Goal: Task Accomplishment & Management: Complete application form

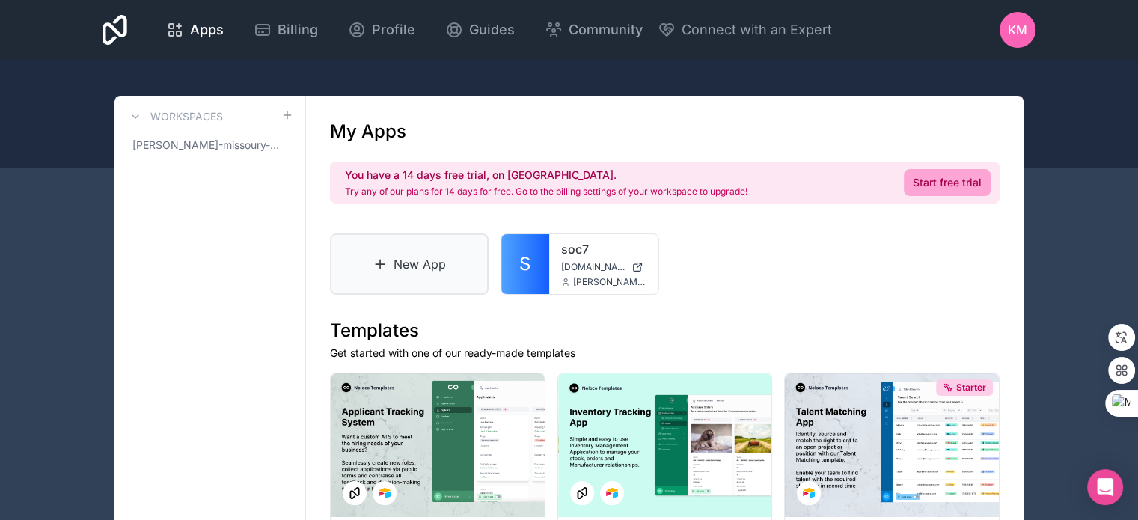
click at [402, 275] on link "New App" at bounding box center [409, 263] width 159 height 61
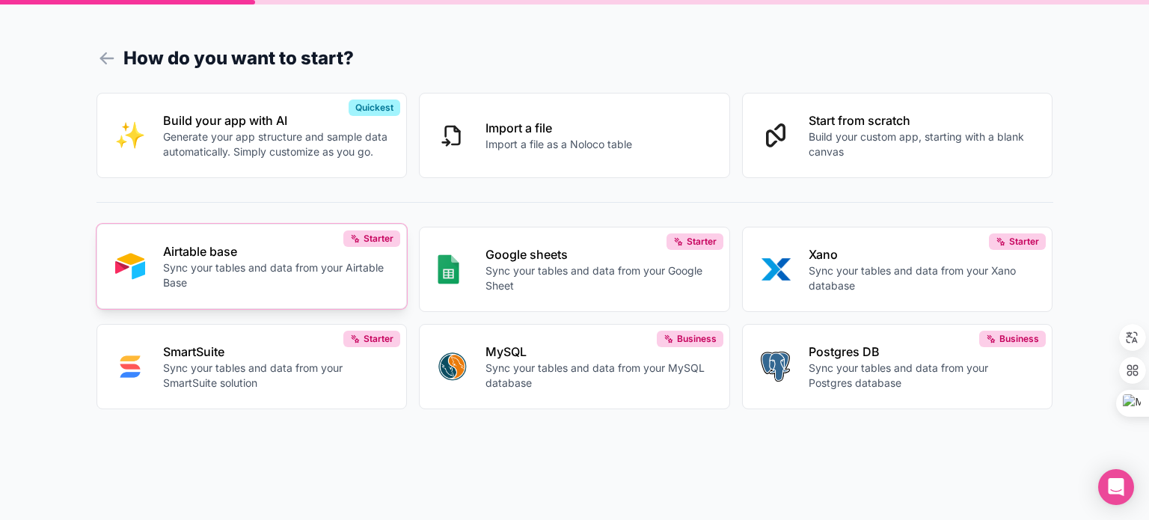
click at [298, 272] on p "Sync your tables and data from your Airtable Base" at bounding box center [276, 275] width 226 height 30
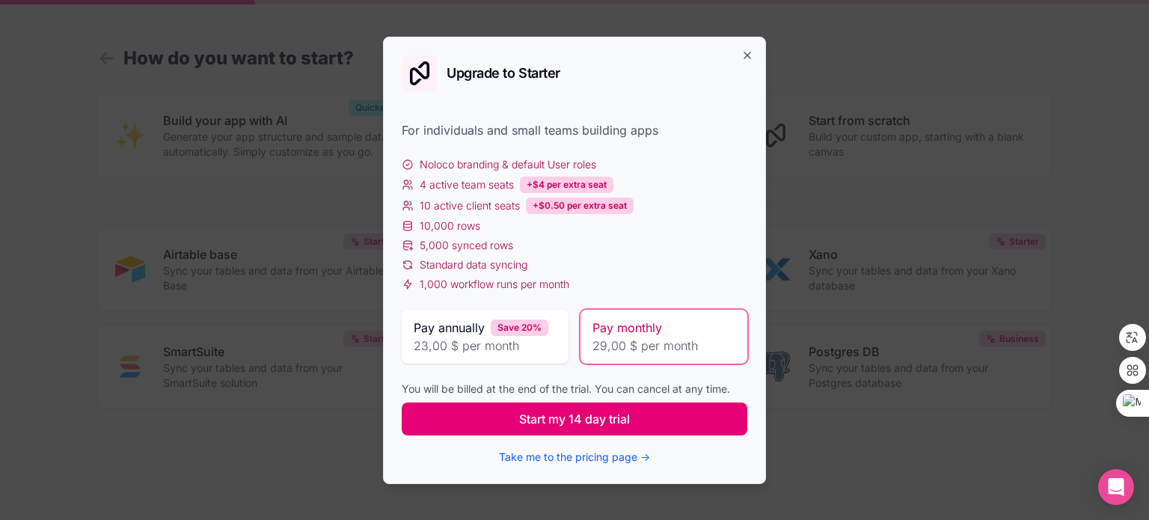
click at [625, 413] on span "Start my 14 day trial" at bounding box center [574, 419] width 111 height 18
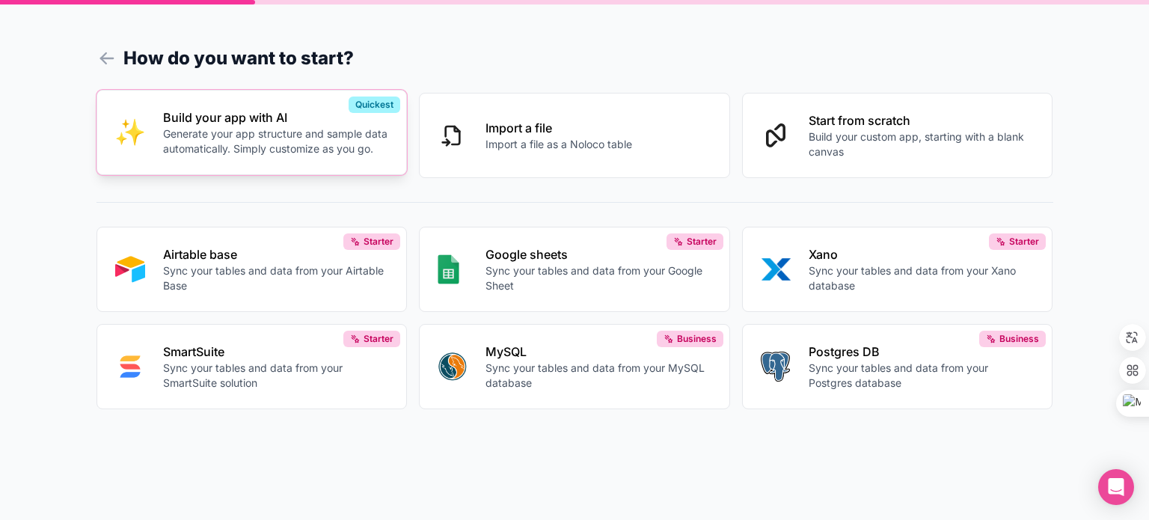
click at [340, 139] on p "Generate your app structure and sample data automatically. Simply customize as …" at bounding box center [276, 141] width 226 height 30
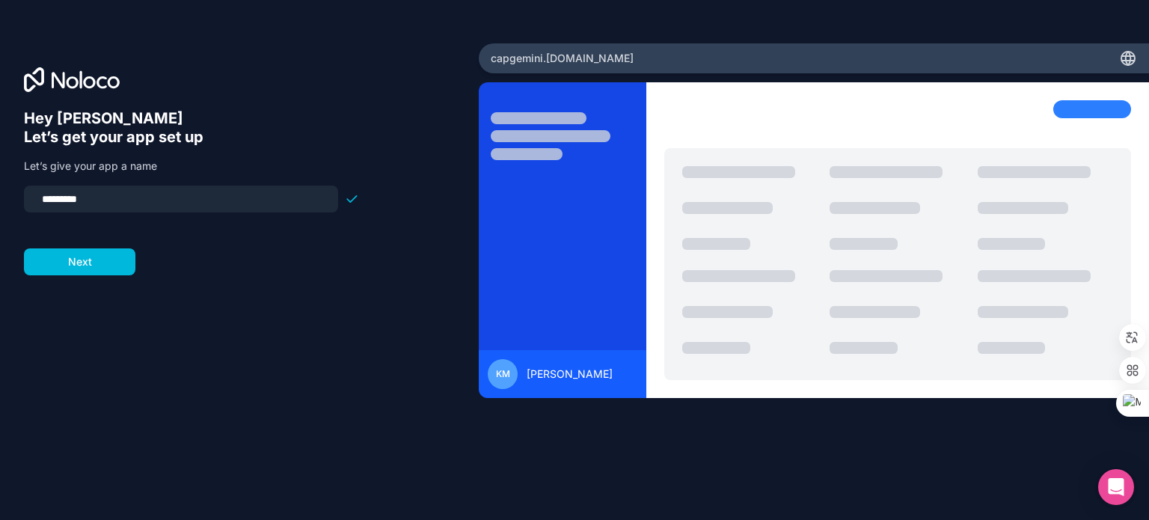
drag, startPoint x: 172, startPoint y: 201, endPoint x: 9, endPoint y: 195, distance: 163.2
click at [9, 195] on div "Hey [PERSON_NAME] 👋 Let’s get your app set up Let’s give your app a name ******…" at bounding box center [239, 259] width 479 height 433
type input "****"
click at [113, 251] on button "Next" at bounding box center [79, 261] width 111 height 27
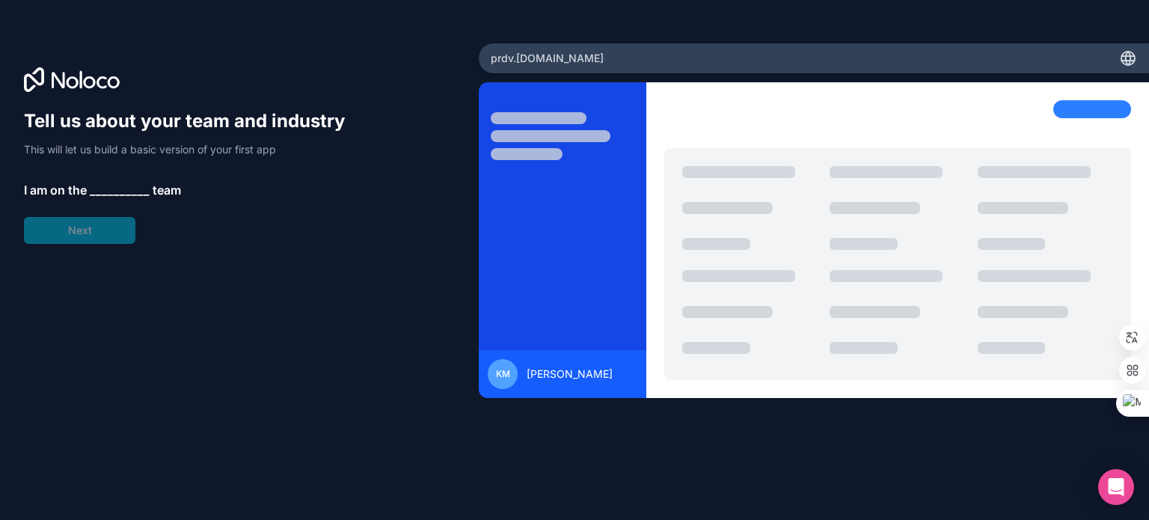
click at [126, 188] on span "__________" at bounding box center [120, 190] width 60 height 18
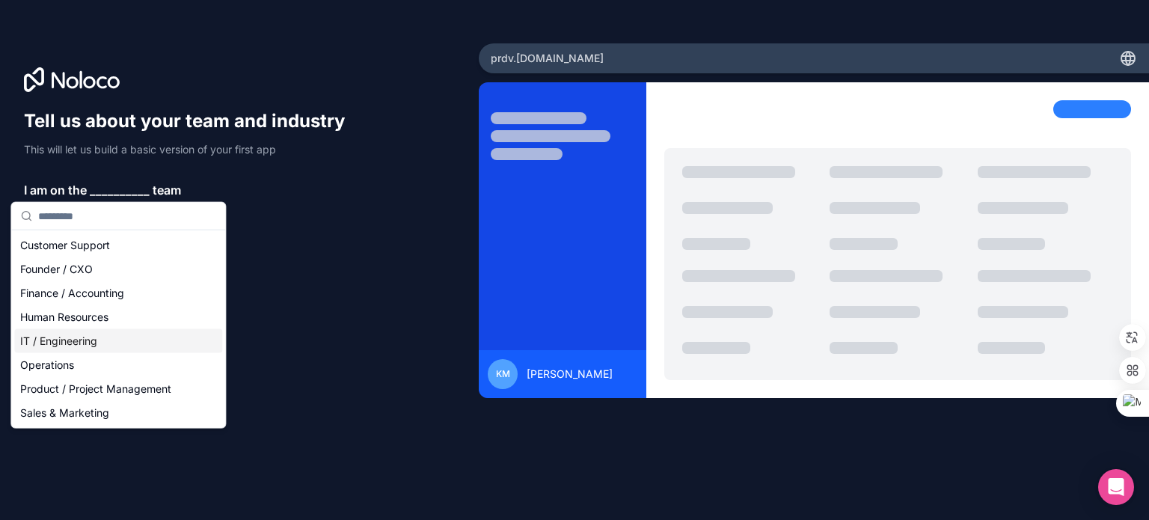
click at [95, 337] on div "IT / Engineering" at bounding box center [118, 341] width 208 height 24
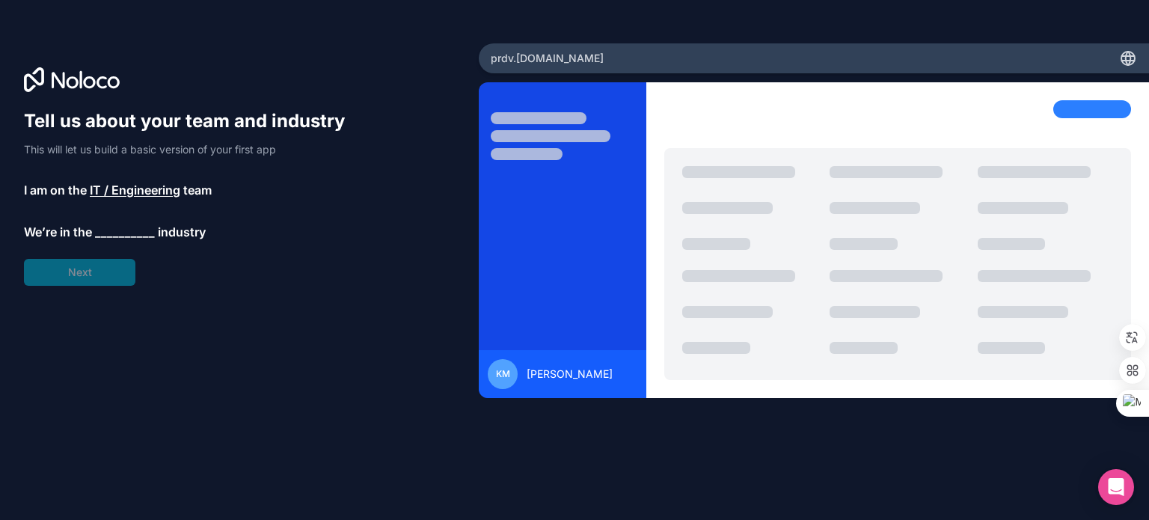
click at [120, 227] on span "__________" at bounding box center [125, 232] width 60 height 18
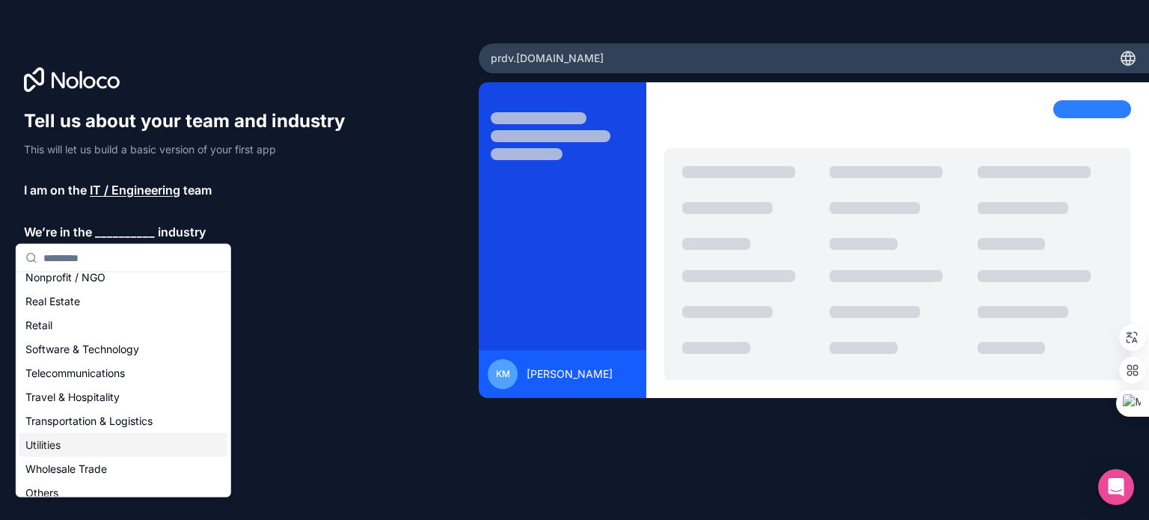
scroll to position [308, 0]
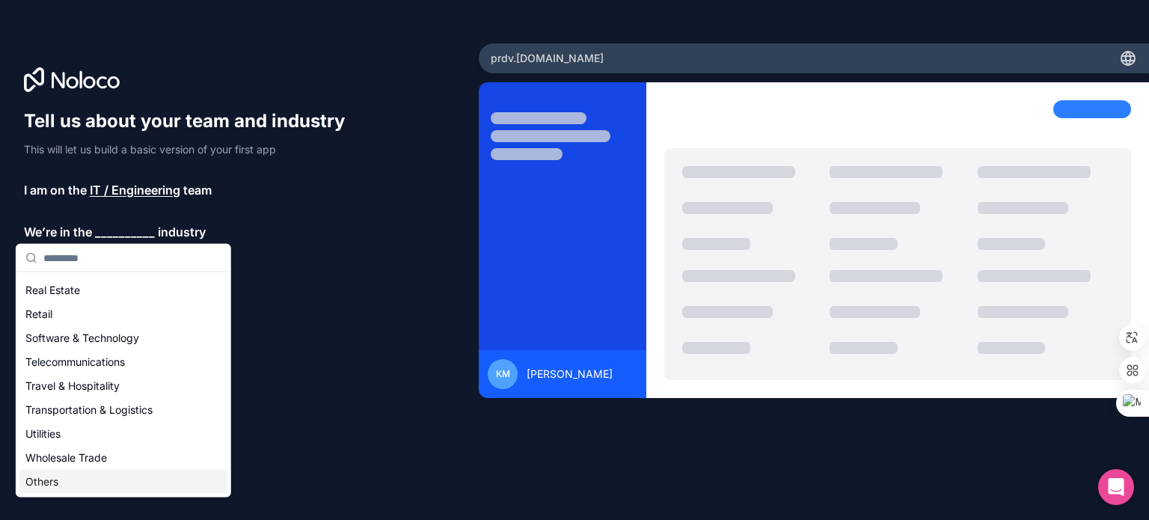
click at [60, 478] on div "Others" at bounding box center [123, 482] width 208 height 24
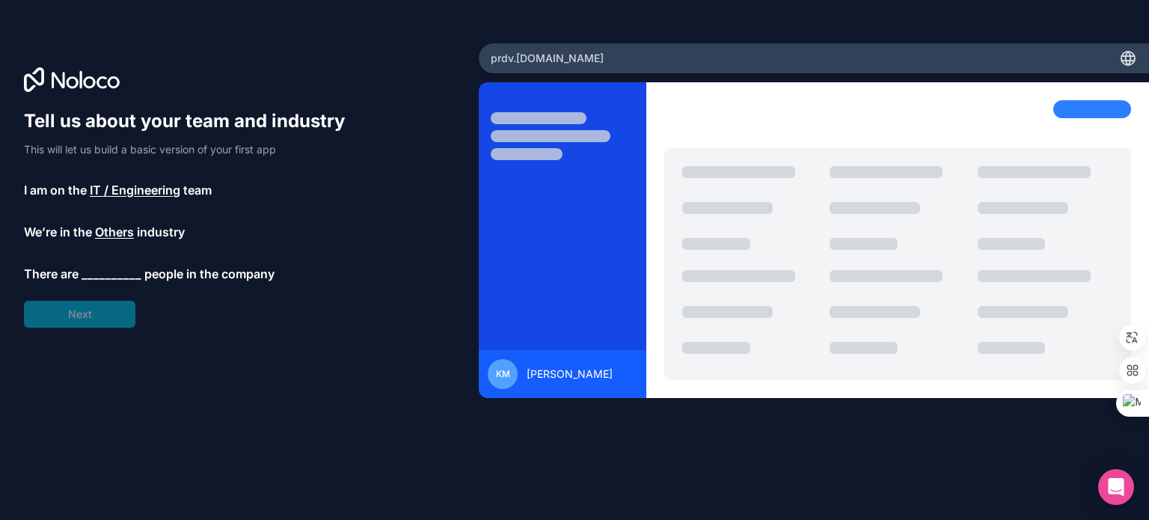
click at [110, 263] on div "Tell us about your team and industry This will let us build a basic version of …" at bounding box center [191, 218] width 335 height 218
click at [110, 272] on span "__________" at bounding box center [112, 274] width 60 height 18
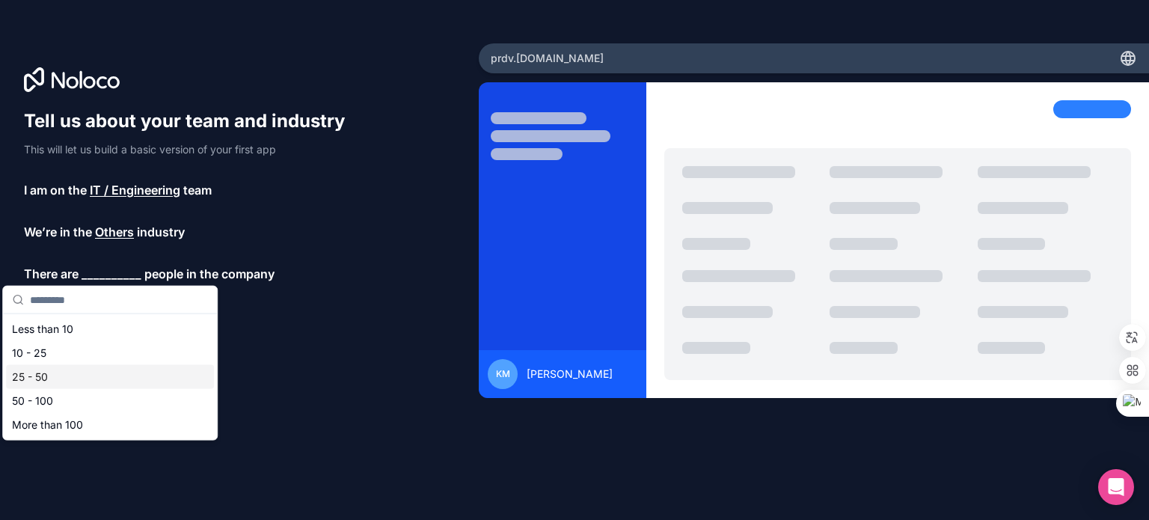
click at [51, 381] on div "25 - 50" at bounding box center [110, 377] width 208 height 24
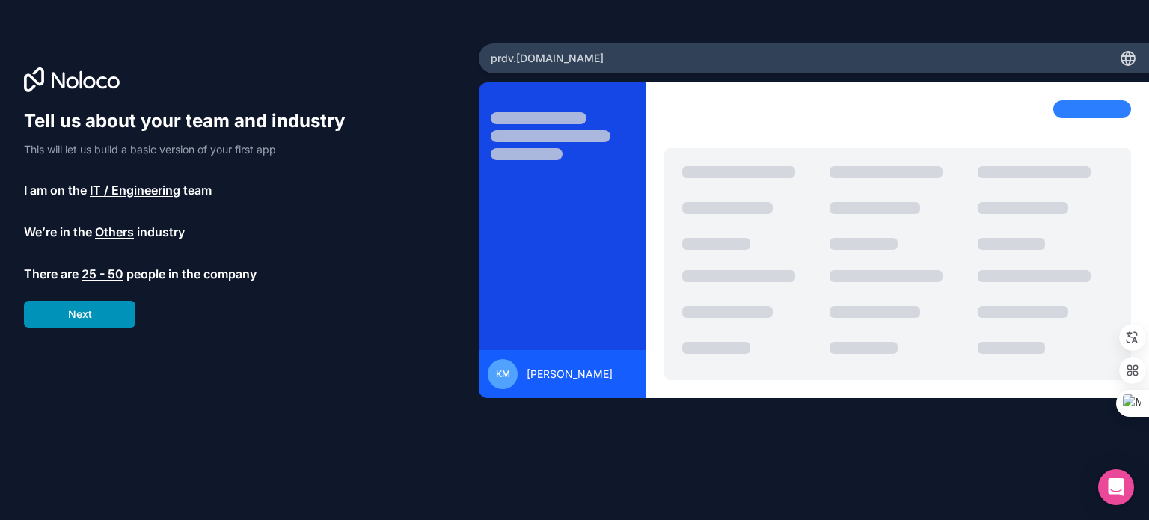
click at [93, 315] on button "Next" at bounding box center [79, 314] width 111 height 27
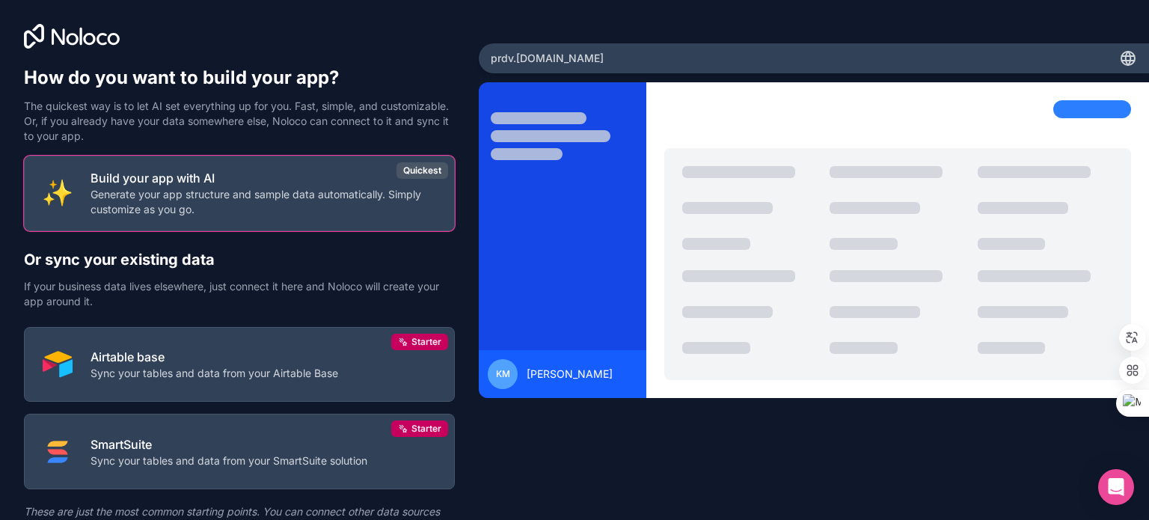
scroll to position [70, 0]
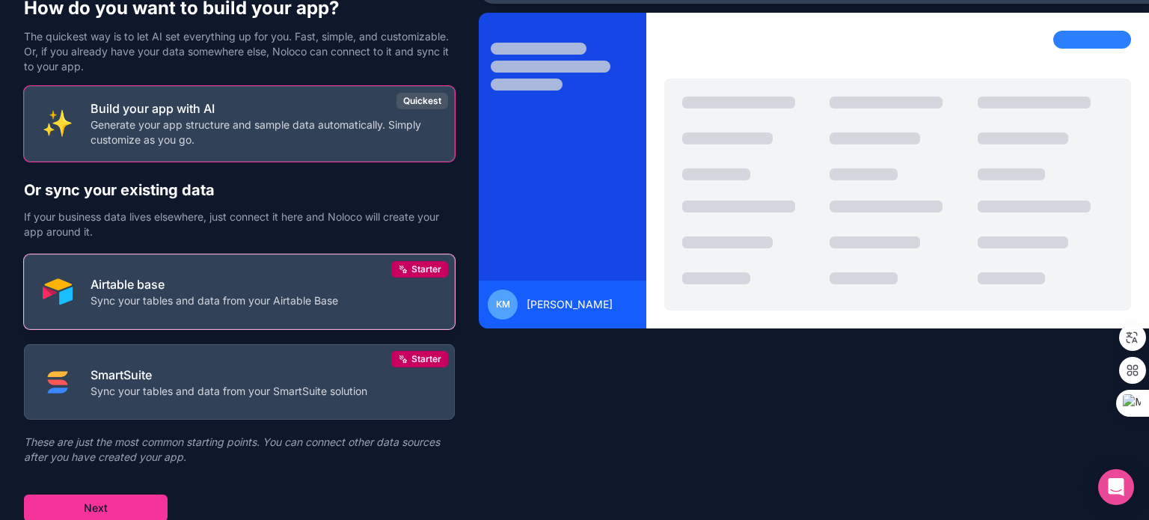
click at [313, 263] on button "Airtable base Sync your tables and data from your Airtable Base Starter" at bounding box center [239, 292] width 431 height 76
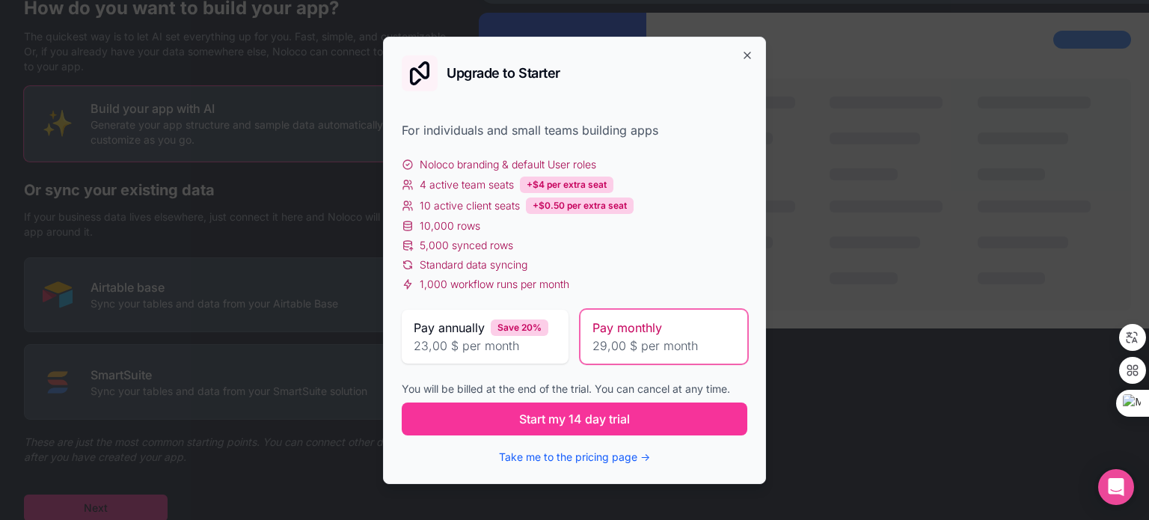
click at [464, 337] on span "23,00 $ per month" at bounding box center [485, 346] width 143 height 18
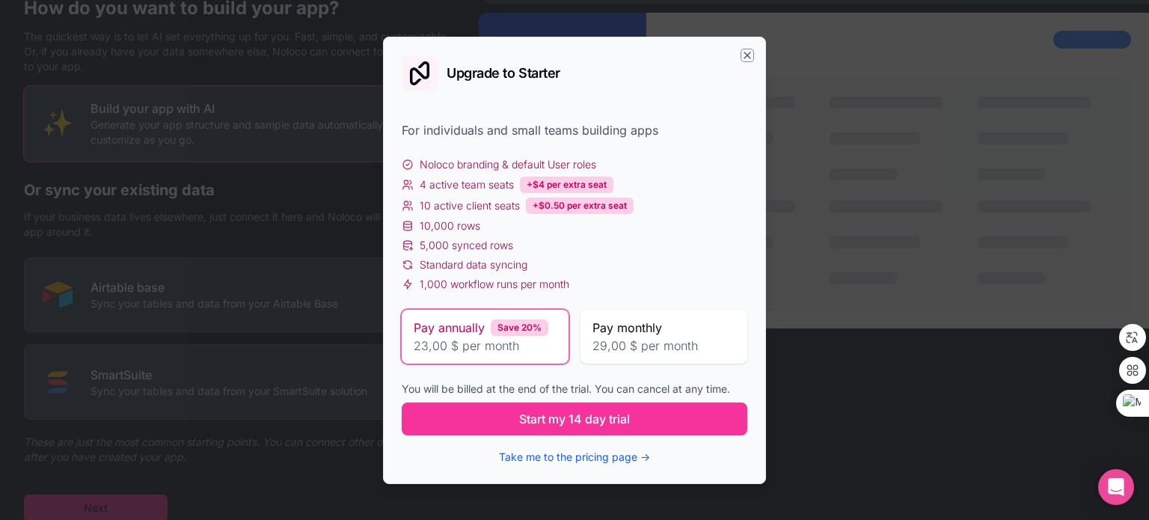
click at [746, 56] on icon "button" at bounding box center [747, 55] width 6 height 6
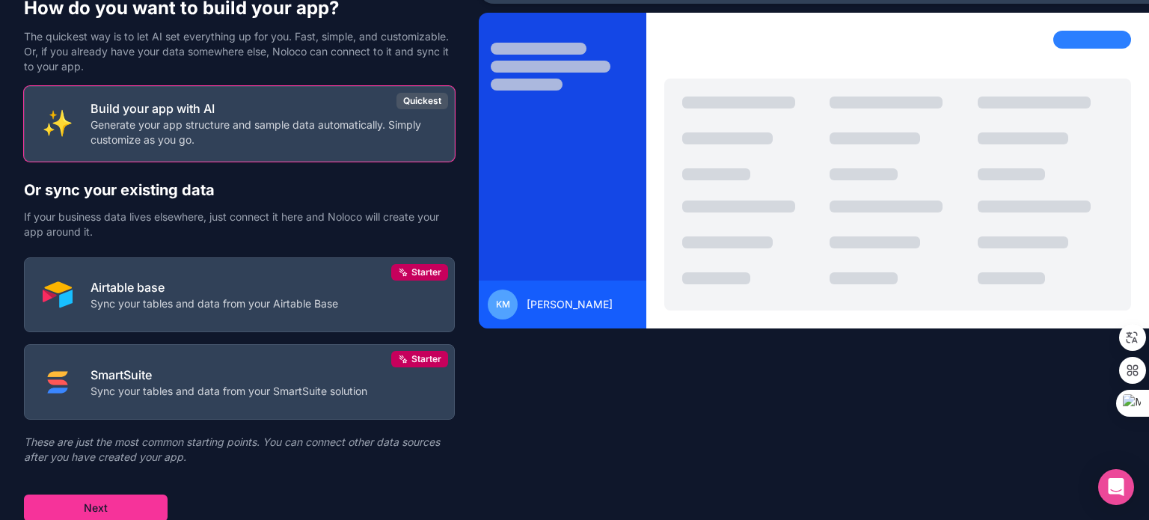
scroll to position [0, 0]
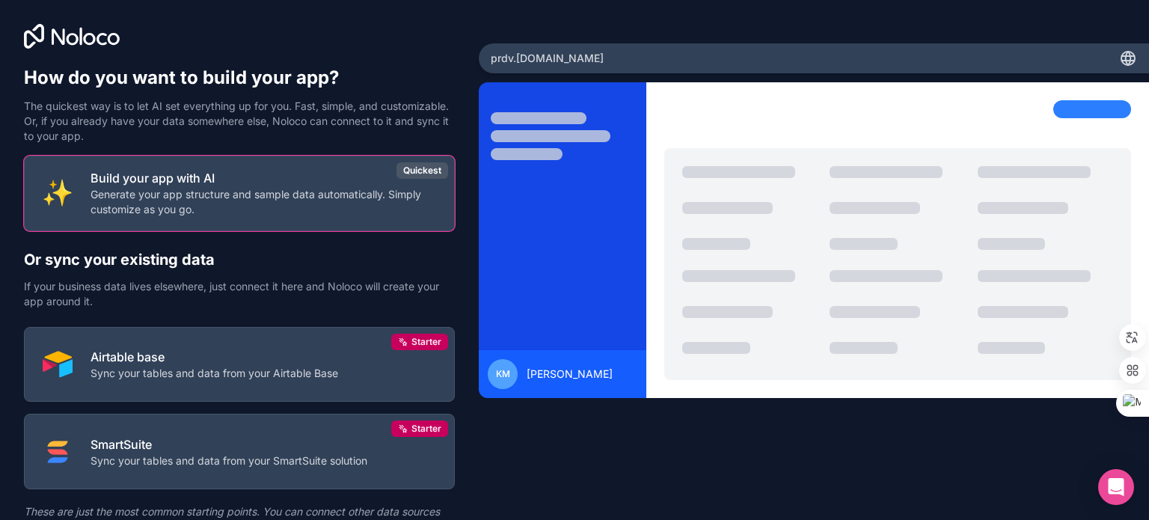
click at [556, 63] on span "prdv .noloco.co" at bounding box center [547, 58] width 113 height 15
click at [556, 53] on span "prdv .noloco.co" at bounding box center [547, 58] width 113 height 15
click at [556, 49] on div "prdv .noloco.co" at bounding box center [814, 58] width 670 height 30
click at [711, 450] on div "km karim missoury" at bounding box center [814, 279] width 670 height 394
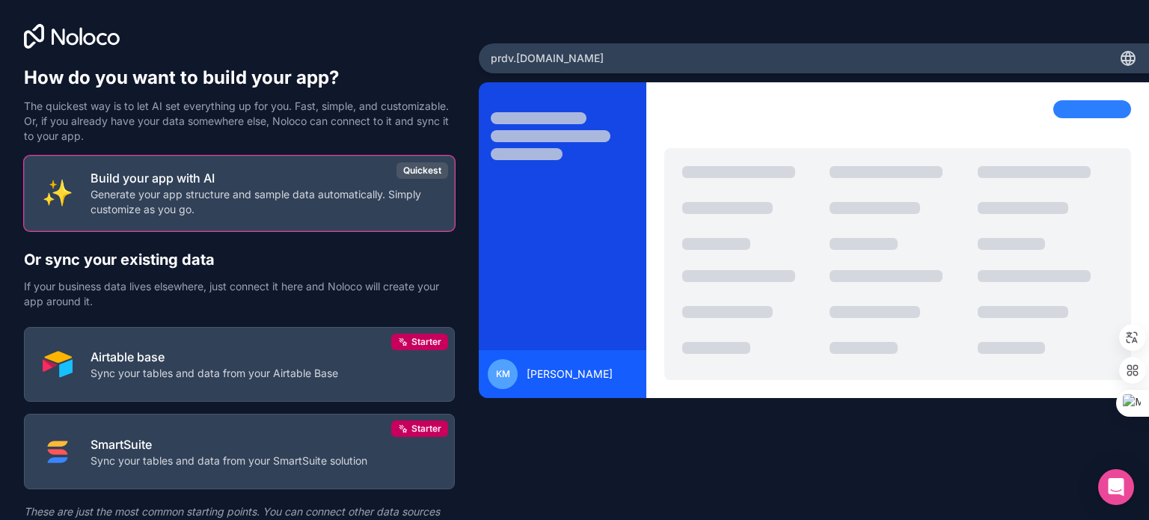
scroll to position [70, 0]
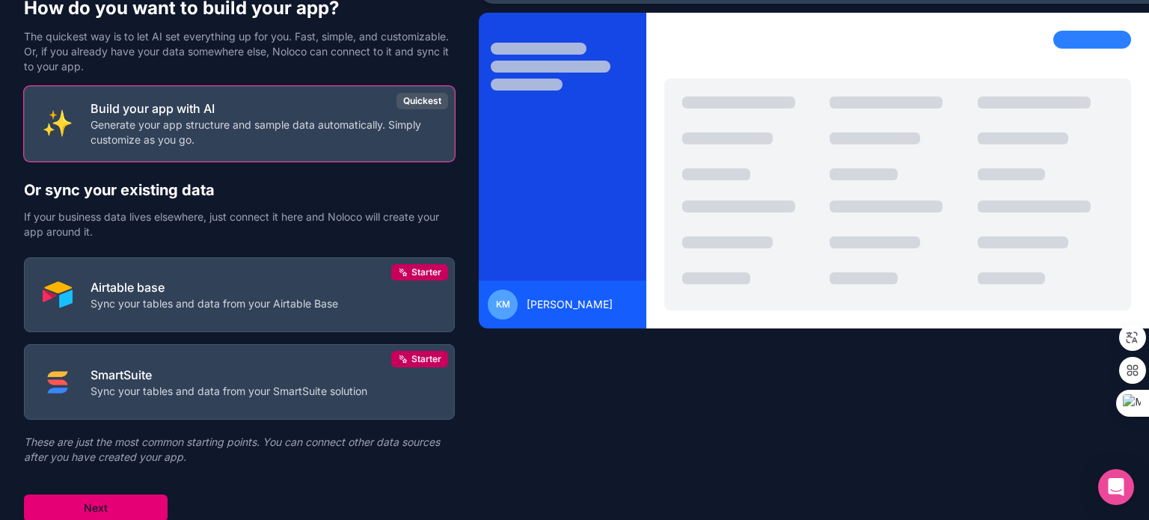
click at [85, 514] on button "Next" at bounding box center [96, 507] width 144 height 27
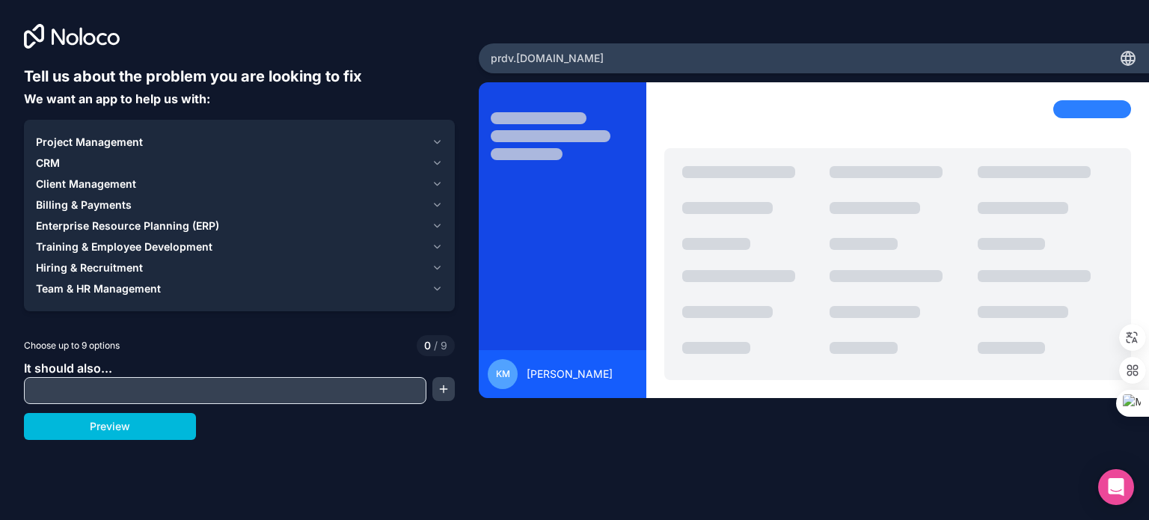
click at [221, 388] on input "text" at bounding box center [225, 390] width 395 height 21
paste input "**********"
type input "*"
click at [229, 394] on input "text" at bounding box center [225, 390] width 395 height 21
paste input "**********"
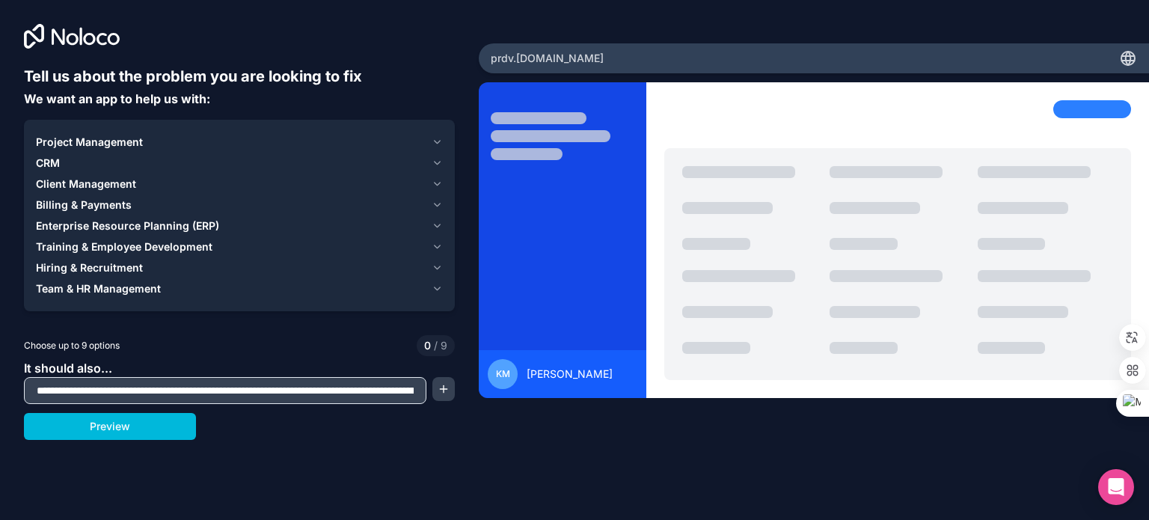
scroll to position [0, 5162]
type input "**********"
click at [137, 424] on button "Preview" at bounding box center [110, 426] width 172 height 27
click at [59, 162] on span "CRM" at bounding box center [48, 163] width 24 height 15
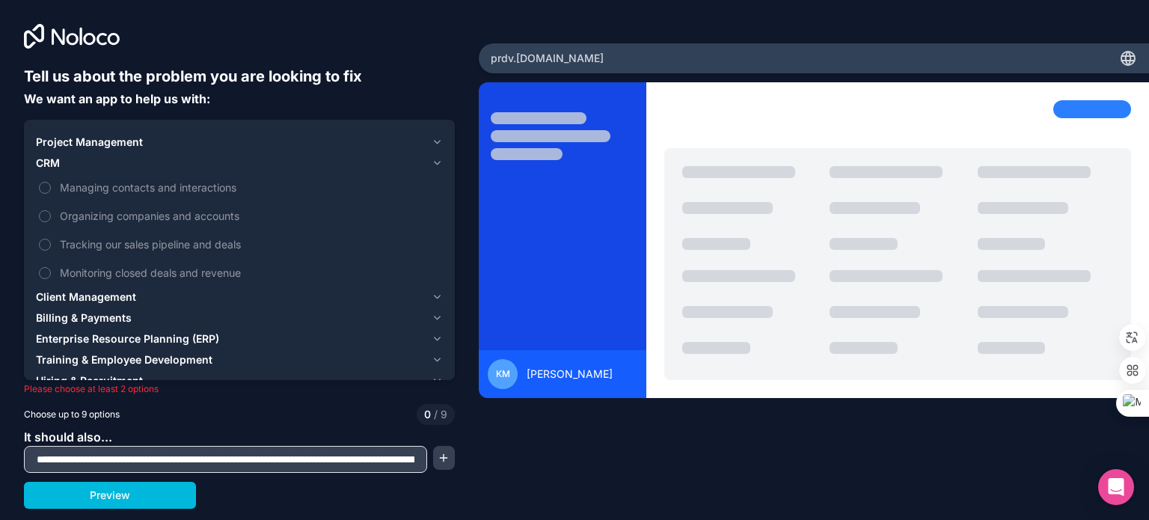
click at [117, 187] on span "Managing contacts and interactions" at bounding box center [250, 188] width 380 height 16
click at [51, 187] on button "Managing contacts and interactions" at bounding box center [45, 188] width 12 height 12
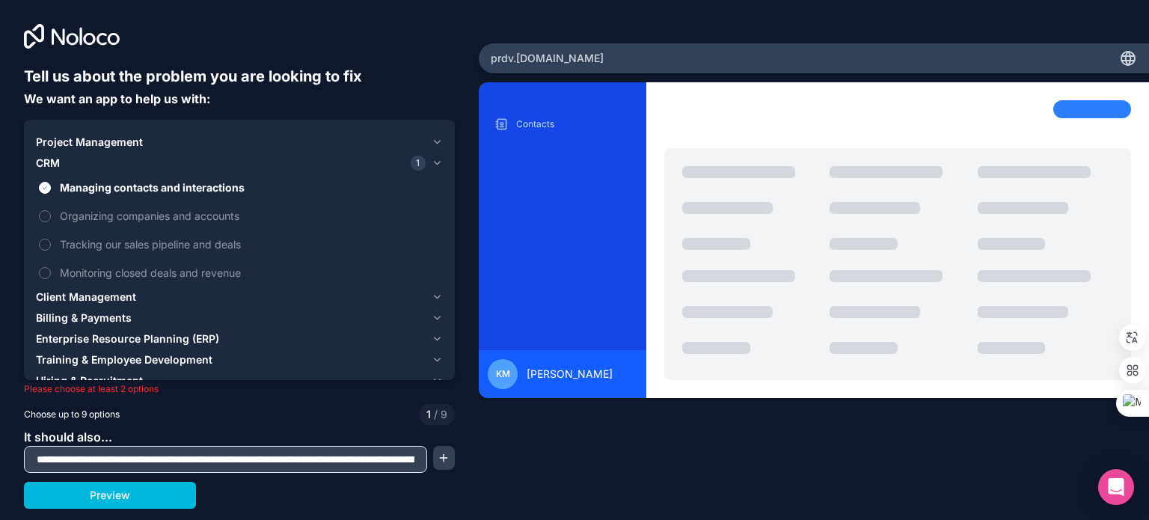
click at [113, 242] on span "Tracking our sales pipeline and deals" at bounding box center [250, 244] width 380 height 16
click at [51, 242] on button "Tracking our sales pipeline and deals" at bounding box center [45, 245] width 12 height 12
click at [102, 271] on span "Monitoring closed deals and revenue" at bounding box center [250, 273] width 380 height 16
click at [51, 271] on button "Monitoring closed deals and revenue" at bounding box center [45, 273] width 12 height 12
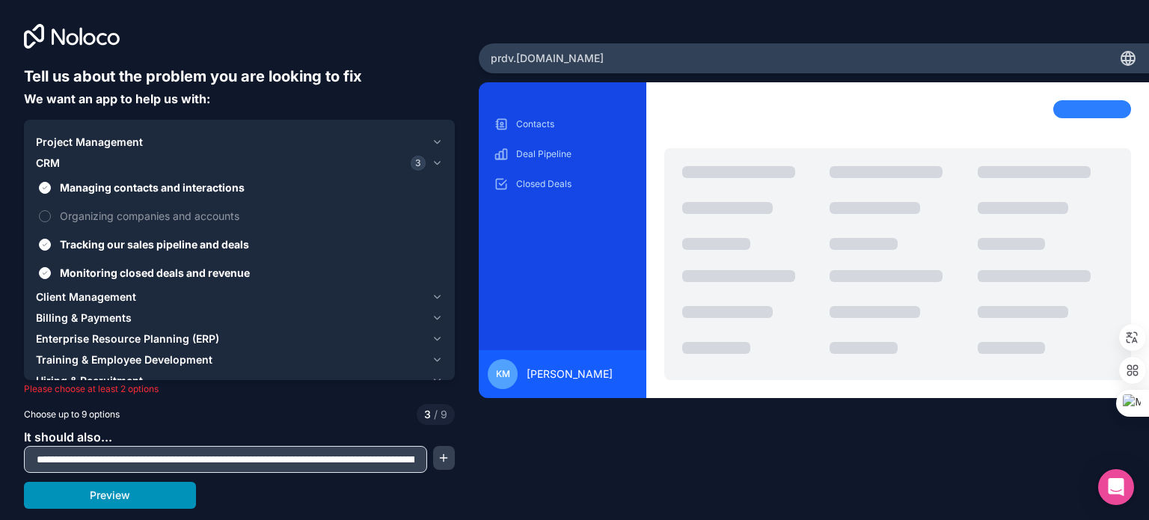
click at [123, 495] on button "Preview" at bounding box center [110, 495] width 172 height 27
